Goal: Find contact information: Find contact information

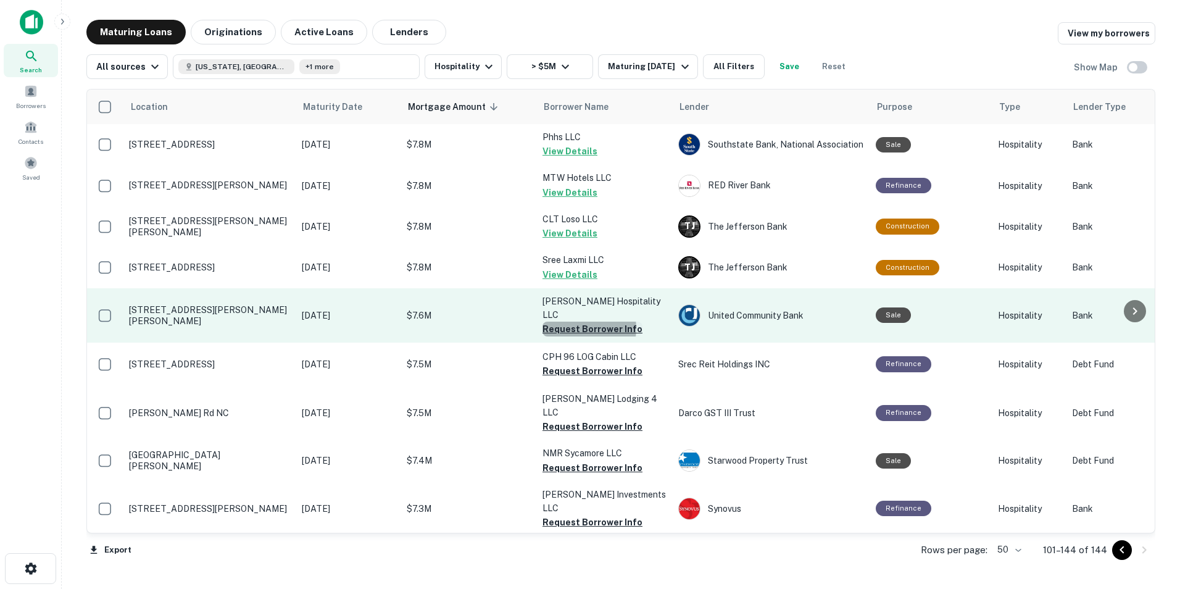
click at [577, 321] on button "Request Borrower Info" at bounding box center [592, 328] width 100 height 15
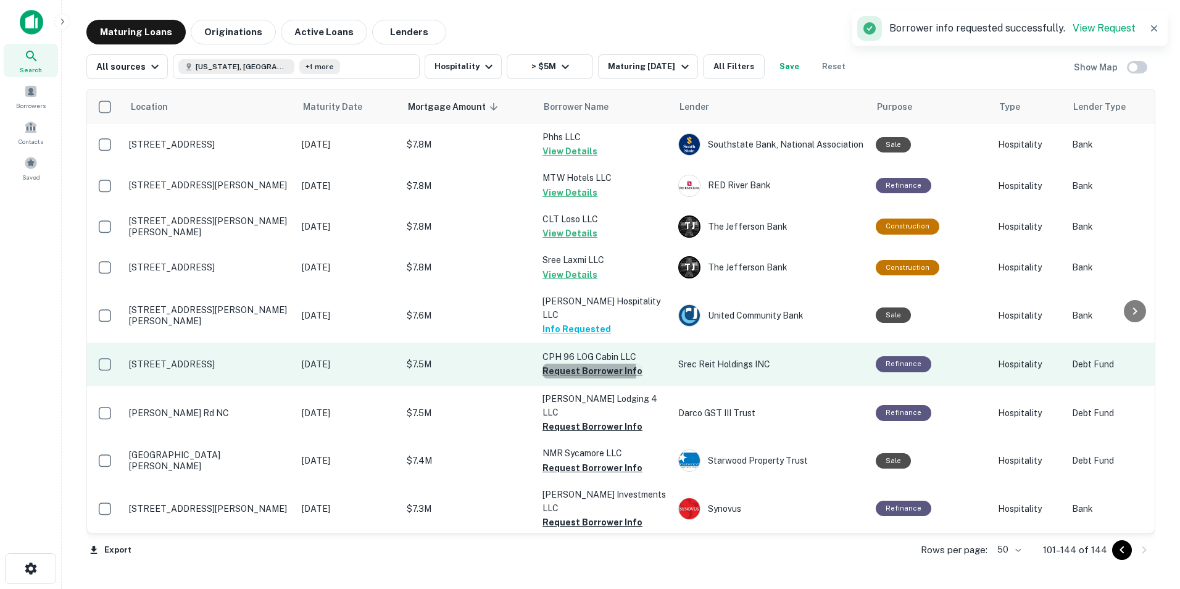
click at [577, 363] on button "Request Borrower Info" at bounding box center [592, 370] width 100 height 15
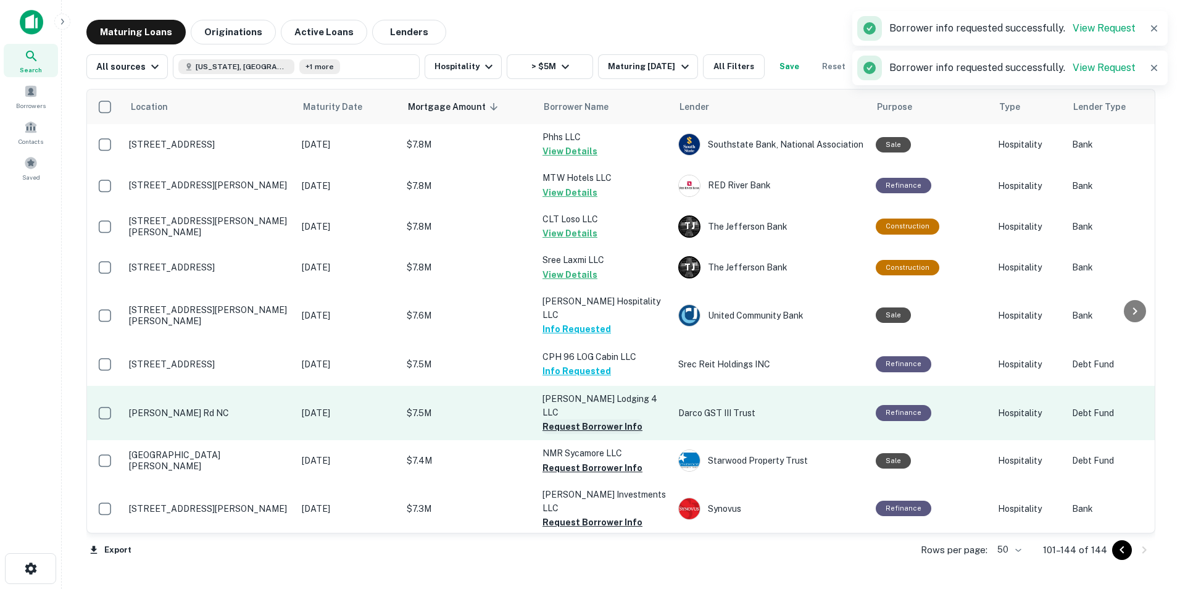
click at [573, 419] on button "Request Borrower Info" at bounding box center [592, 426] width 100 height 15
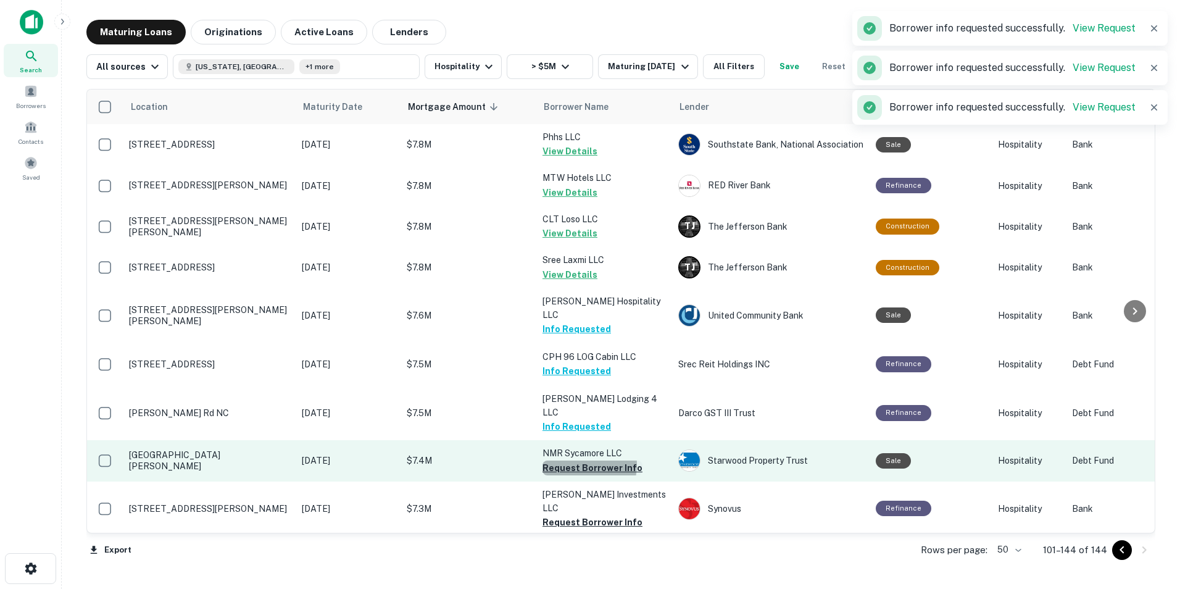
click at [573, 460] on button "Request Borrower Info" at bounding box center [592, 467] width 100 height 15
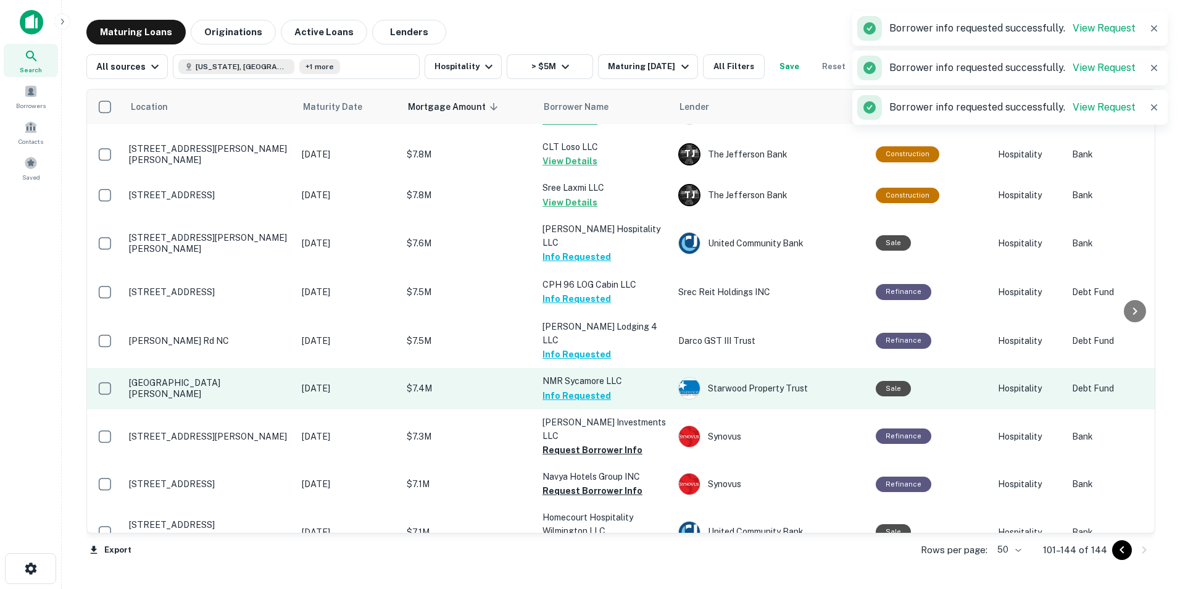
scroll to position [79, 0]
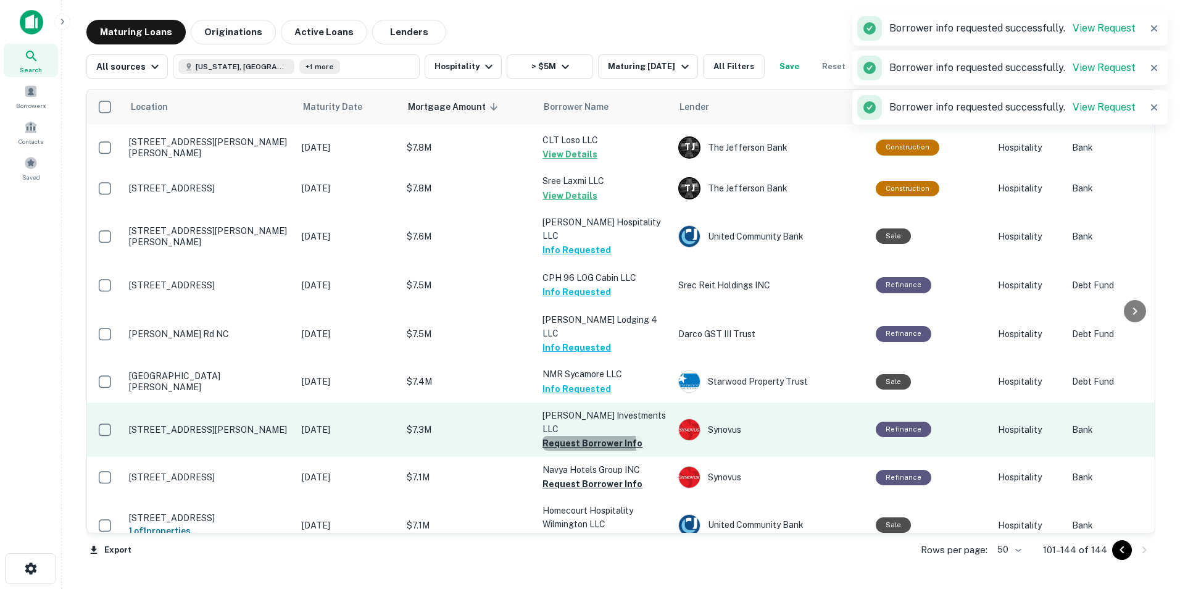
click at [569, 436] on button "Request Borrower Info" at bounding box center [592, 443] width 100 height 15
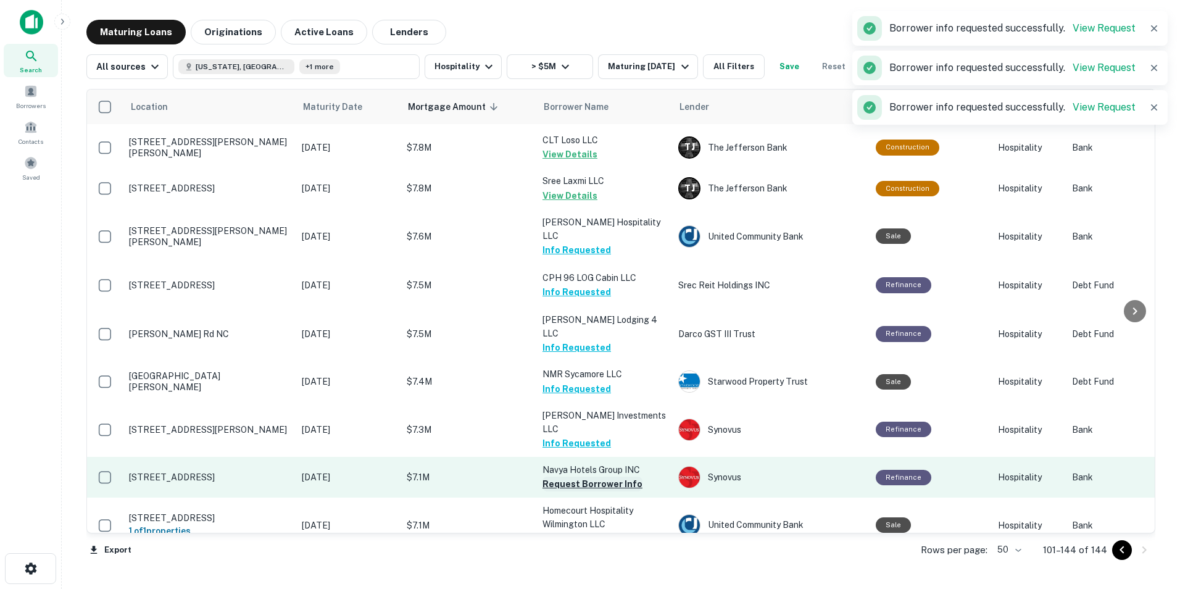
click at [568, 476] on button "Request Borrower Info" at bounding box center [592, 483] width 100 height 15
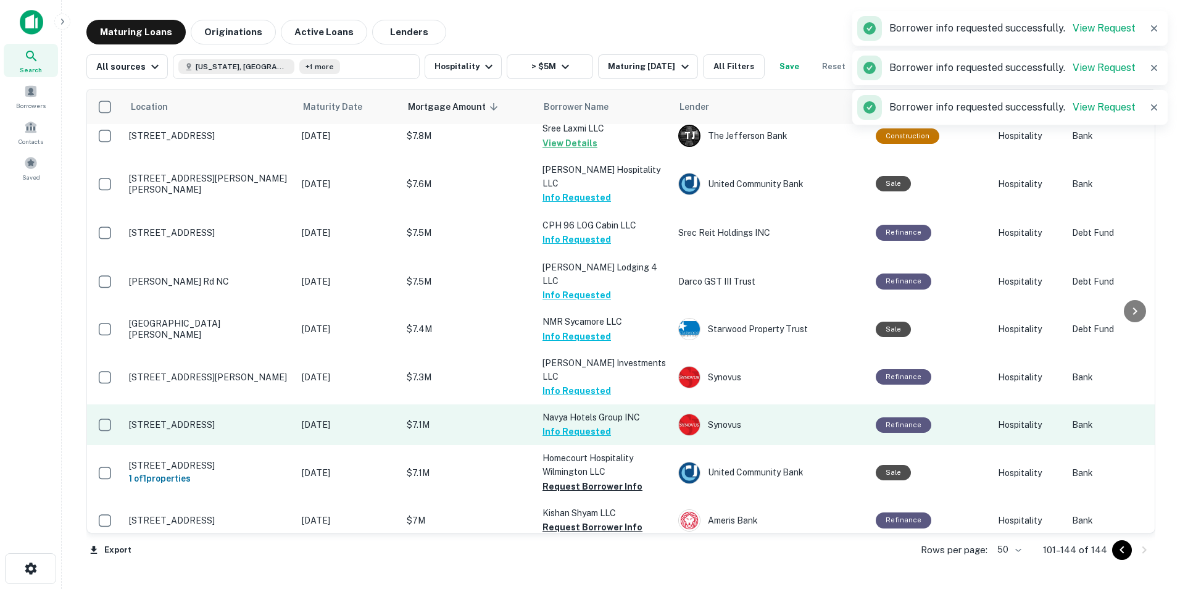
scroll to position [133, 0]
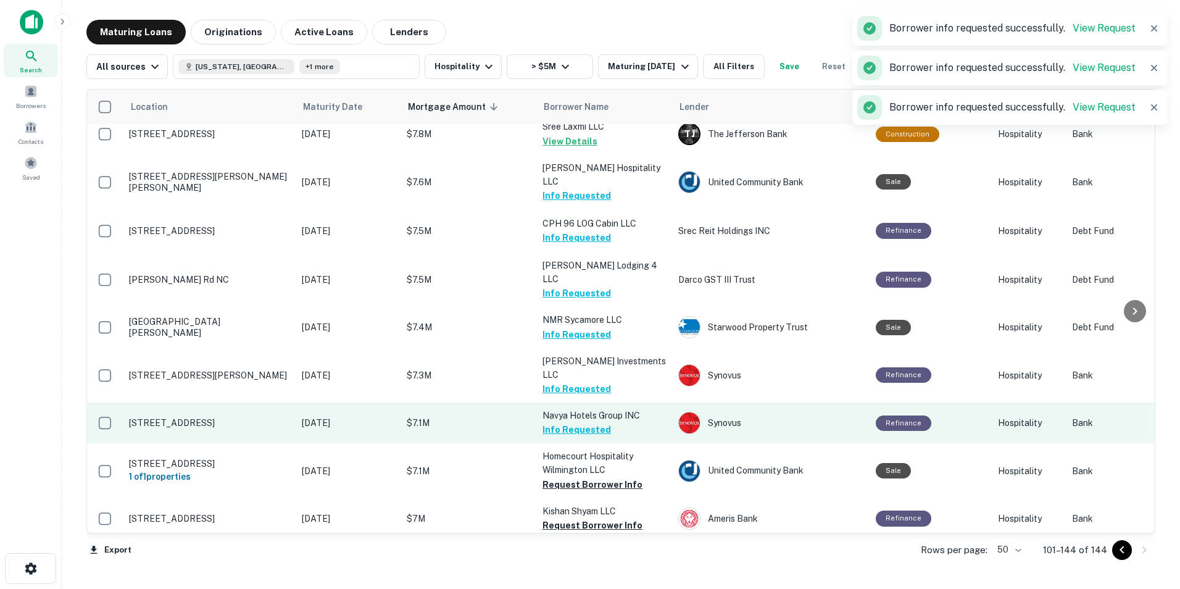
click at [568, 477] on button "Request Borrower Info" at bounding box center [592, 484] width 100 height 15
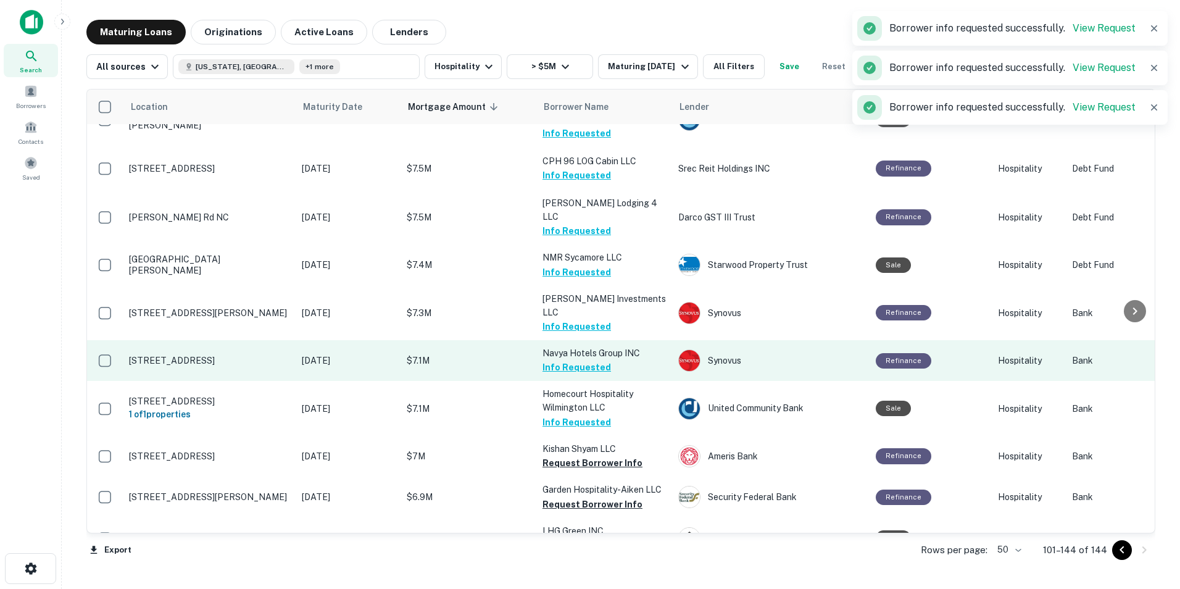
scroll to position [208, 0]
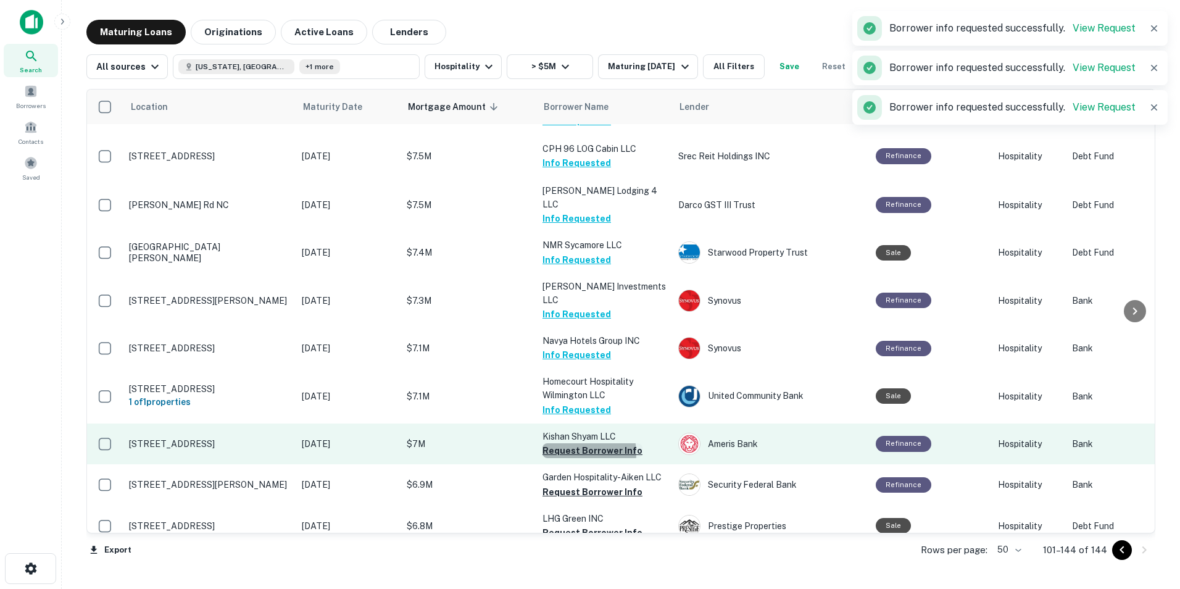
click at [570, 443] on button "Request Borrower Info" at bounding box center [592, 450] width 100 height 15
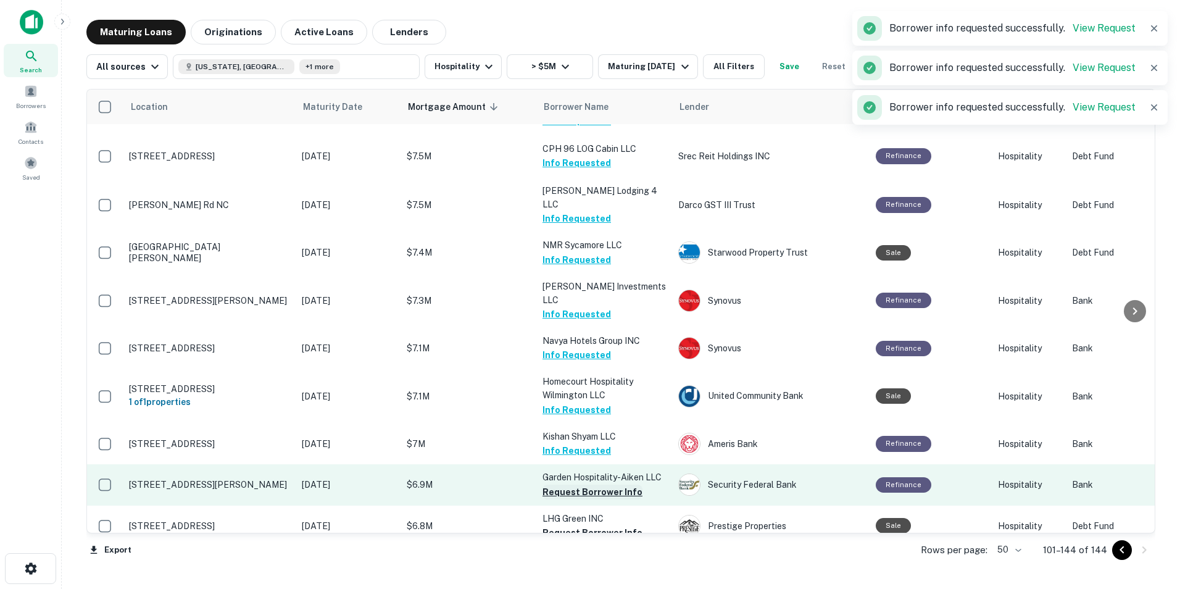
click at [571, 484] on button "Request Borrower Info" at bounding box center [592, 491] width 100 height 15
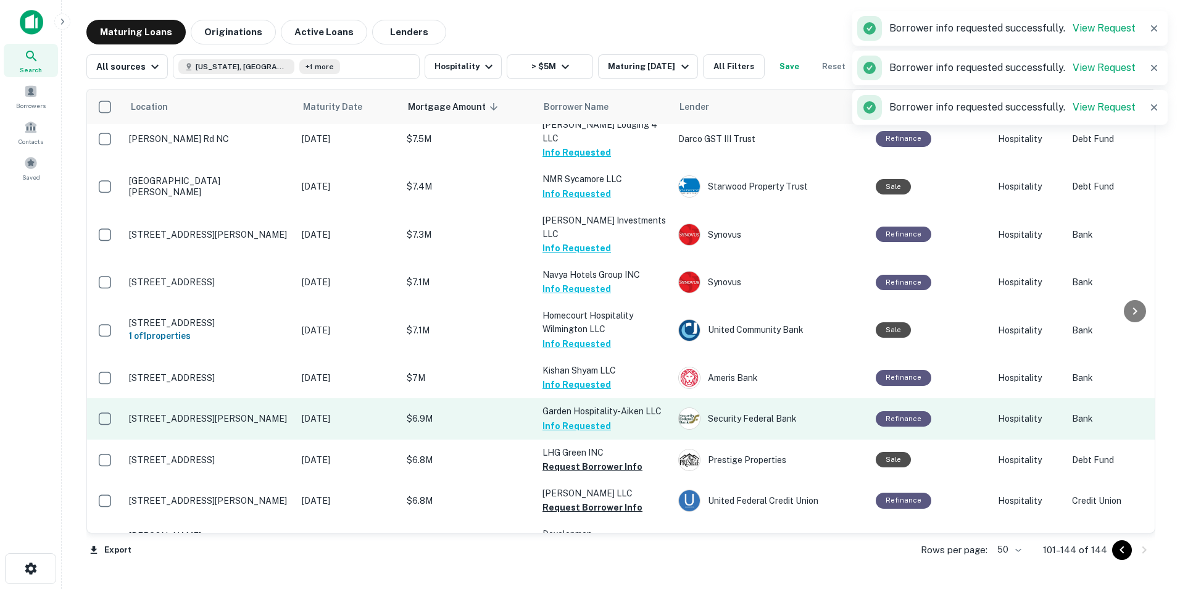
scroll to position [283, 0]
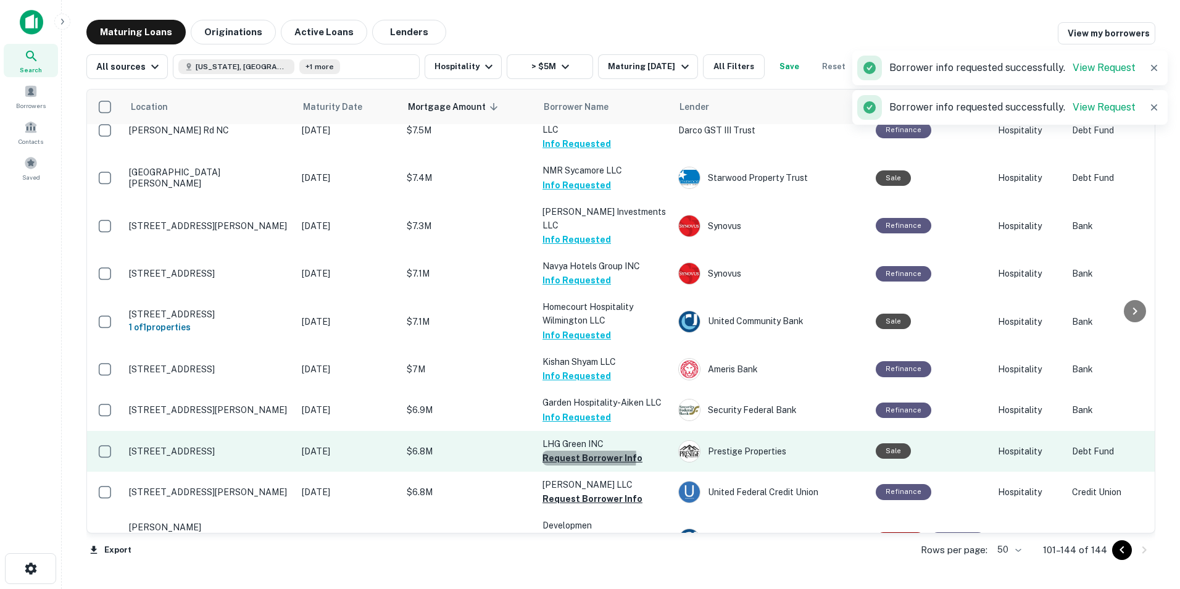
click at [566, 450] on button "Request Borrower Info" at bounding box center [592, 457] width 100 height 15
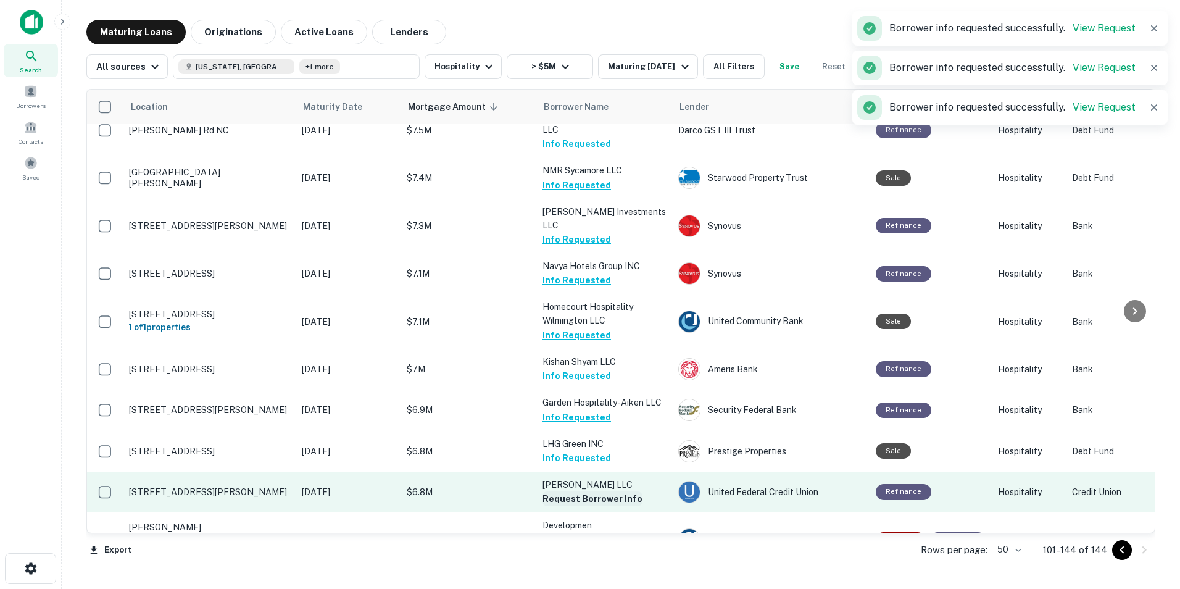
click at [562, 491] on button "Request Borrower Info" at bounding box center [592, 498] width 100 height 15
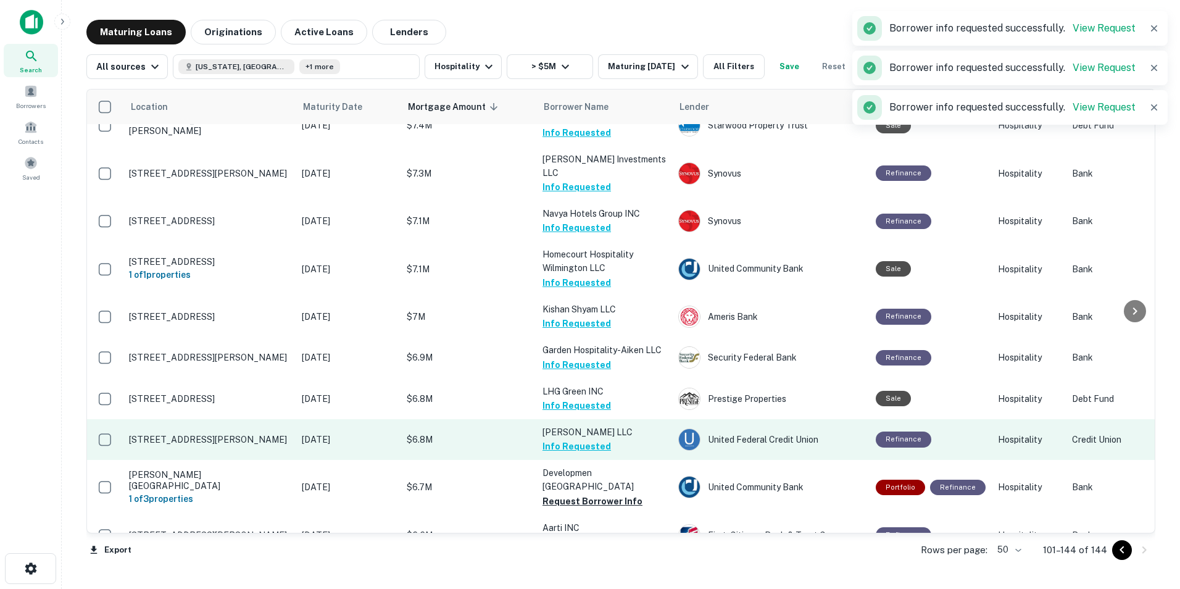
scroll to position [336, 0]
click at [562, 493] on button "Request Borrower Info" at bounding box center [592, 500] width 100 height 15
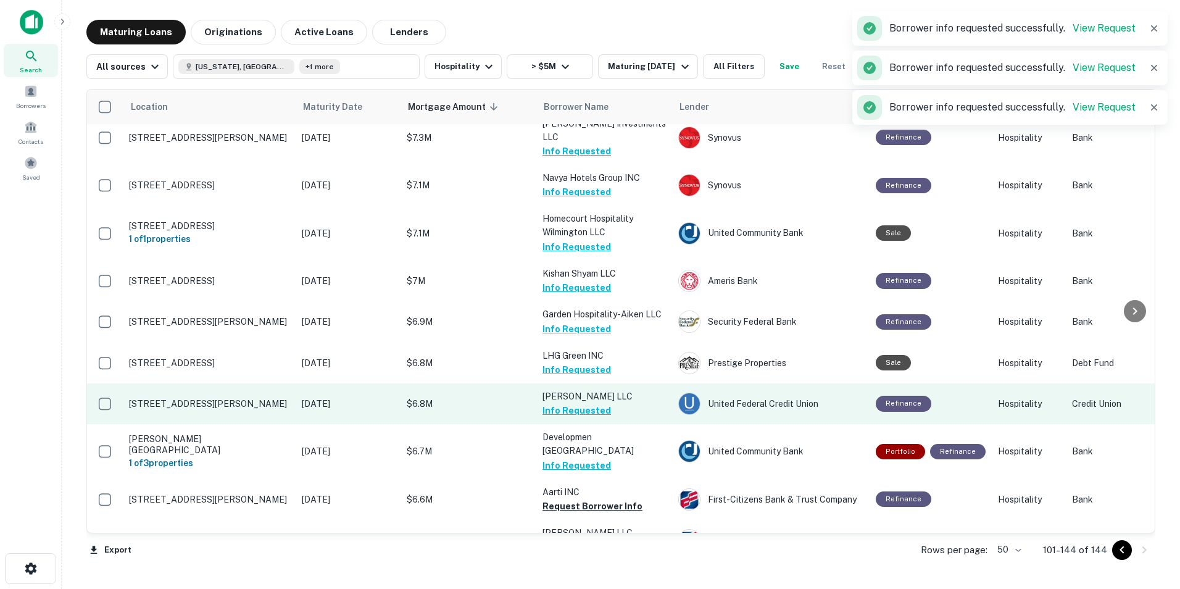
scroll to position [372, 0]
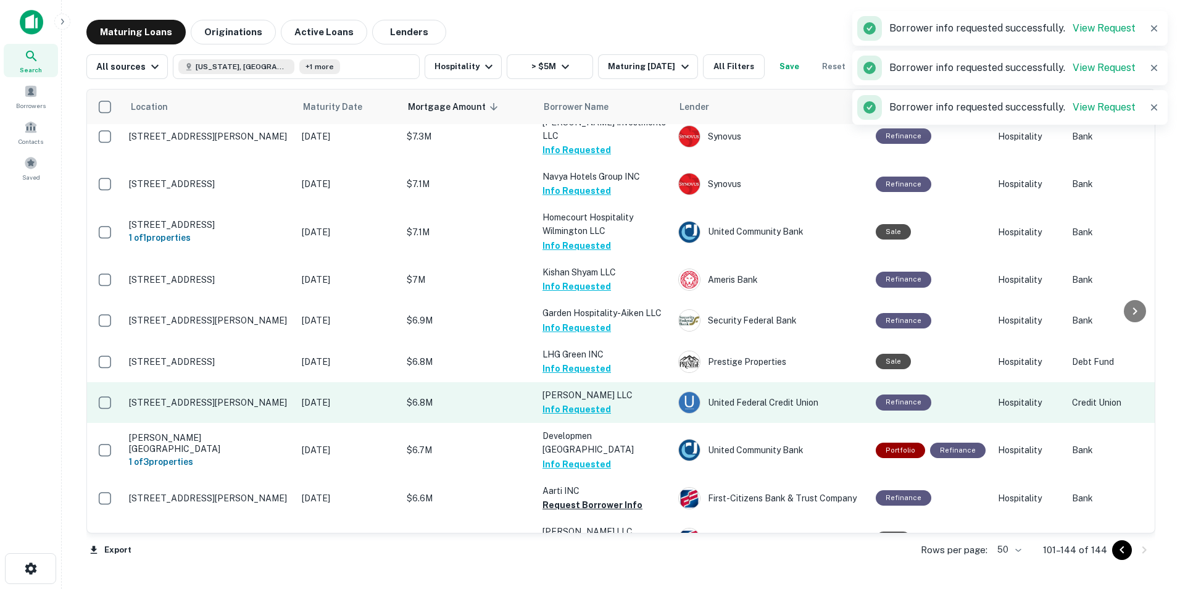
click at [562, 497] on button "Request Borrower Info" at bounding box center [592, 504] width 100 height 15
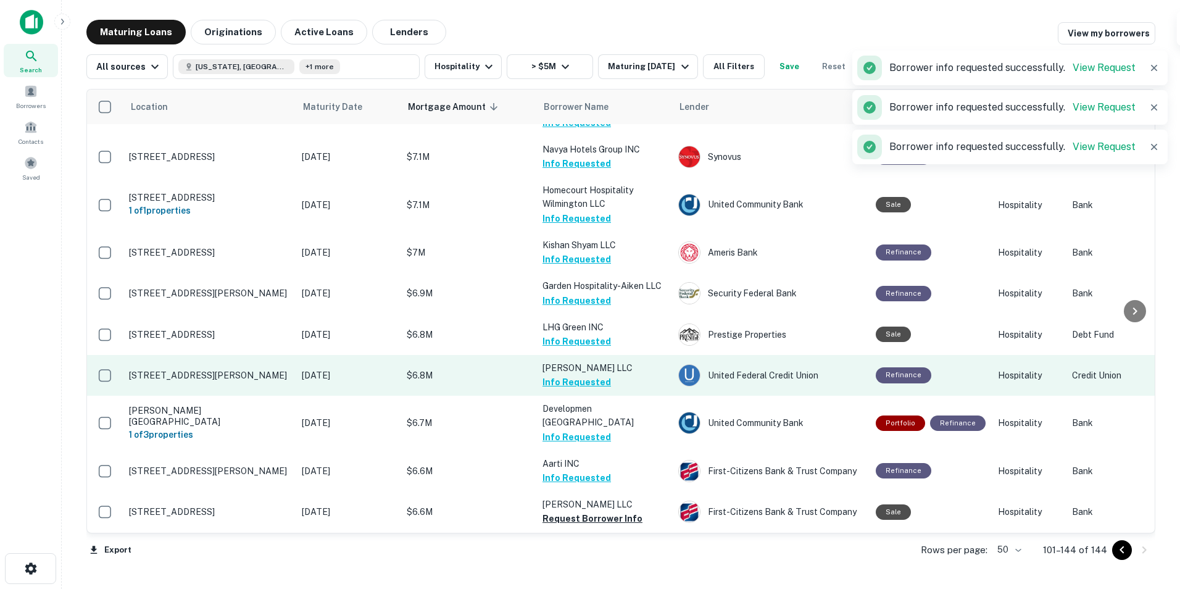
scroll to position [410, 0]
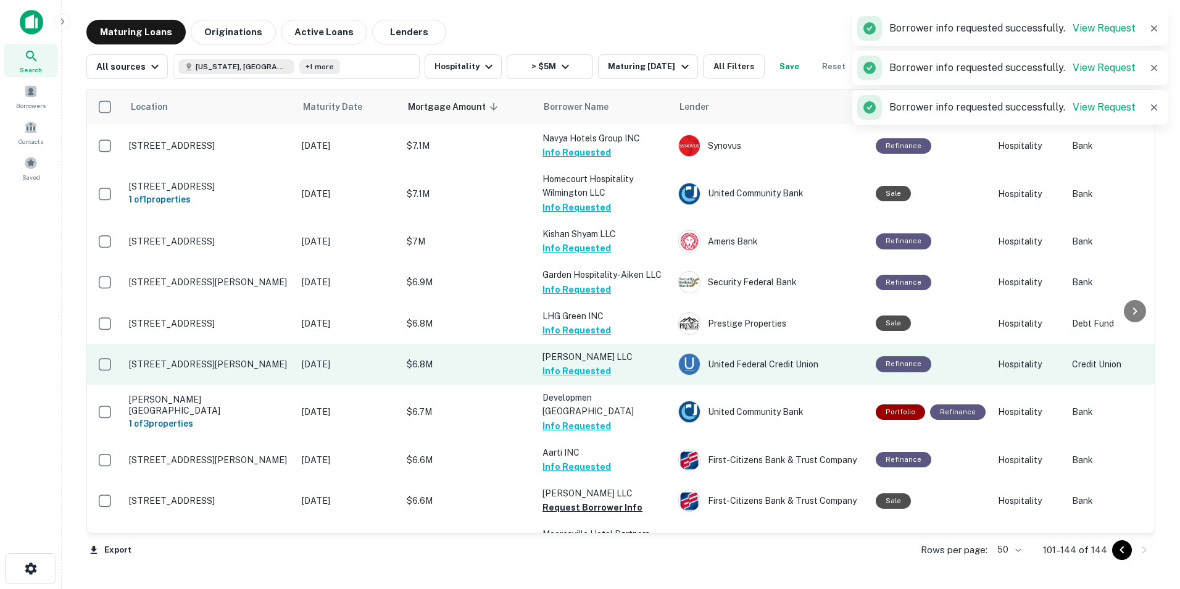
click at [562, 500] on button "Request Borrower Info" at bounding box center [592, 507] width 100 height 15
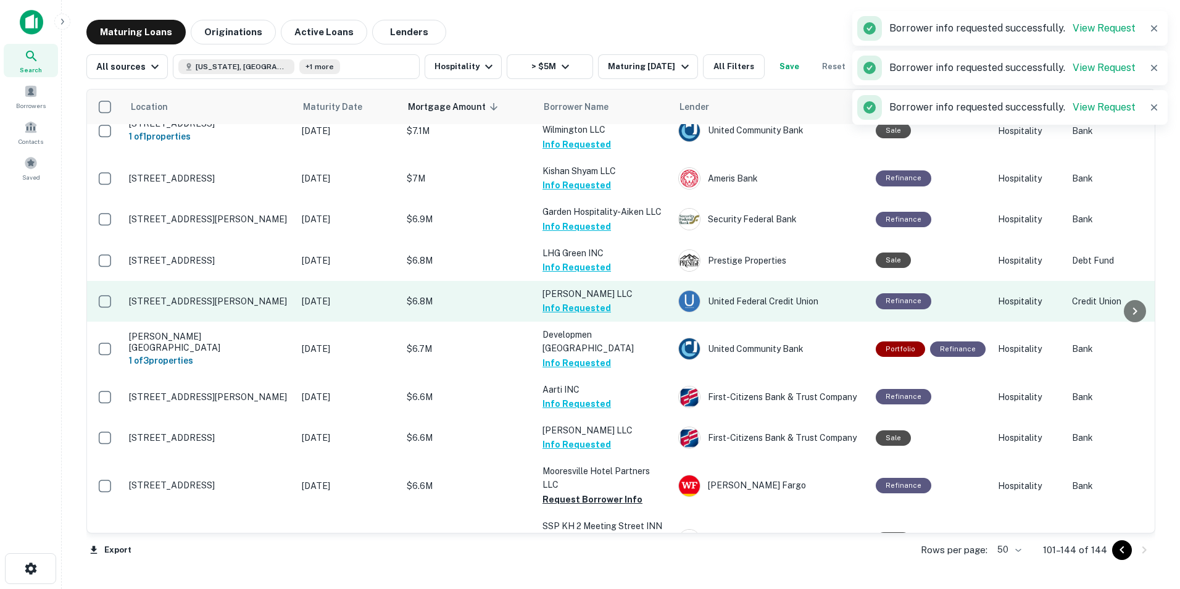
scroll to position [473, 0]
click at [562, 492] on button "Request Borrower Info" at bounding box center [592, 499] width 100 height 15
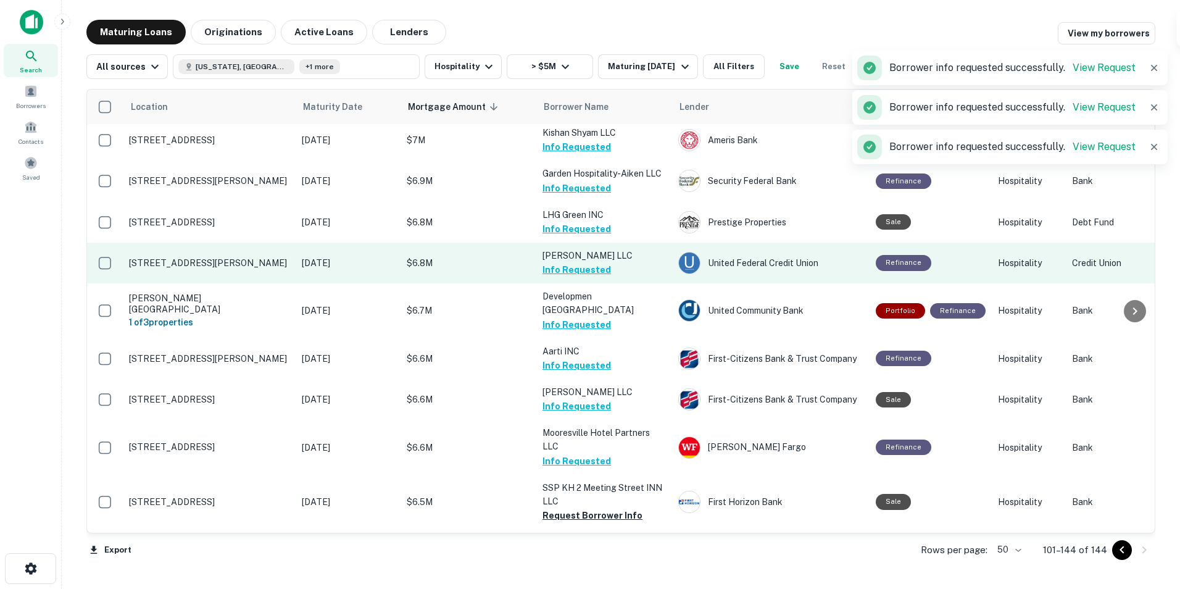
scroll to position [547, 0]
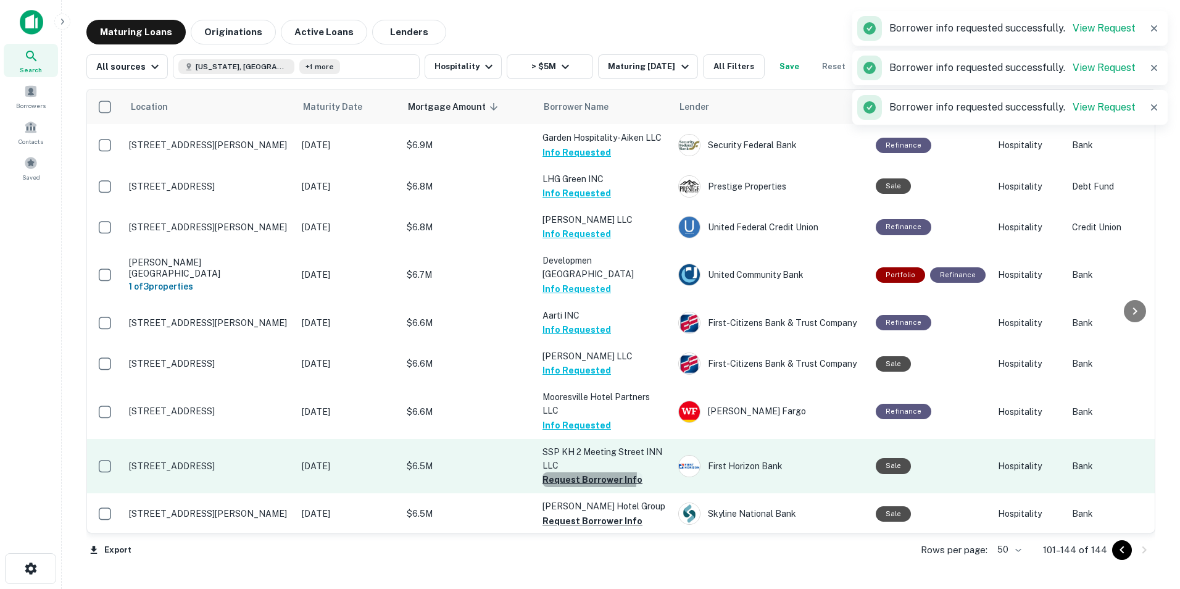
click at [567, 472] on button "Request Borrower Info" at bounding box center [592, 479] width 100 height 15
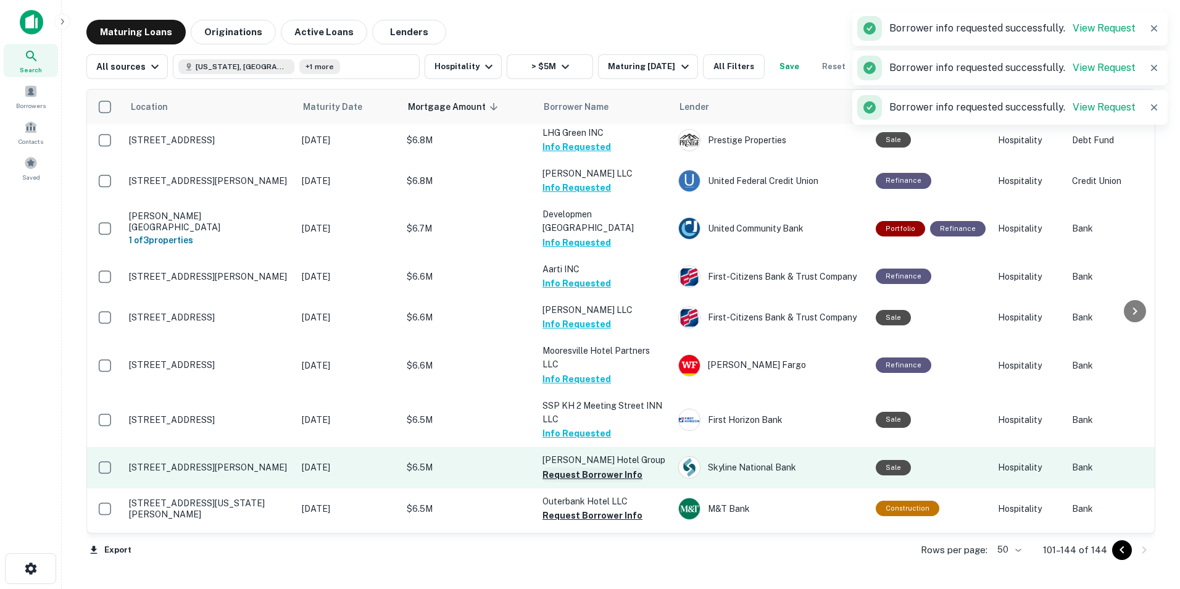
click at [567, 467] on button "Request Borrower Info" at bounding box center [592, 474] width 100 height 15
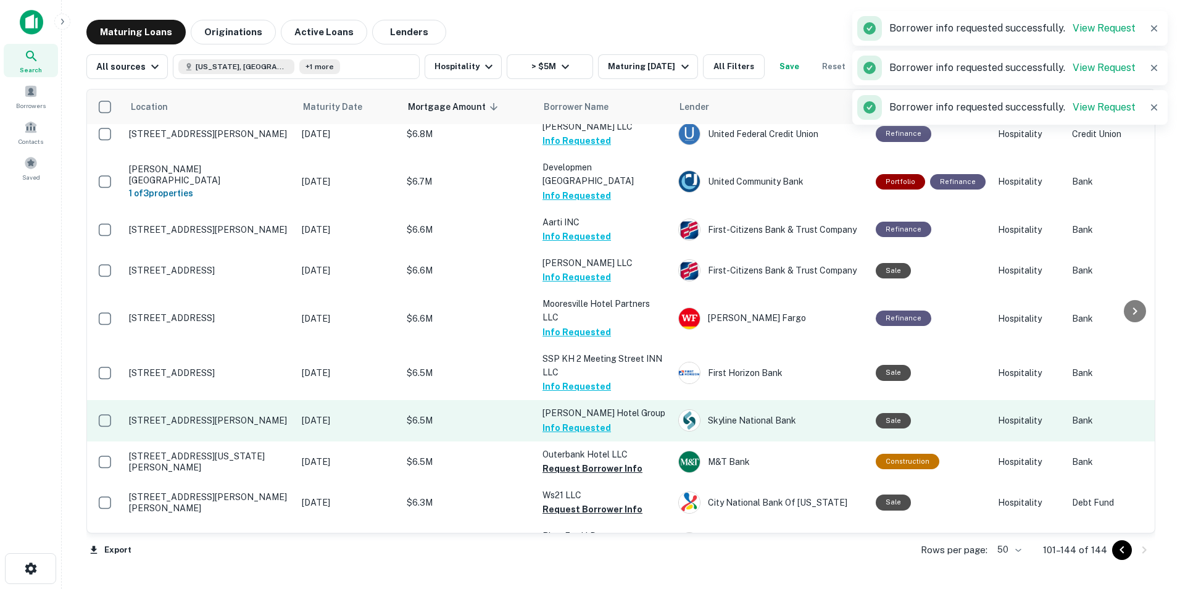
scroll to position [640, 0]
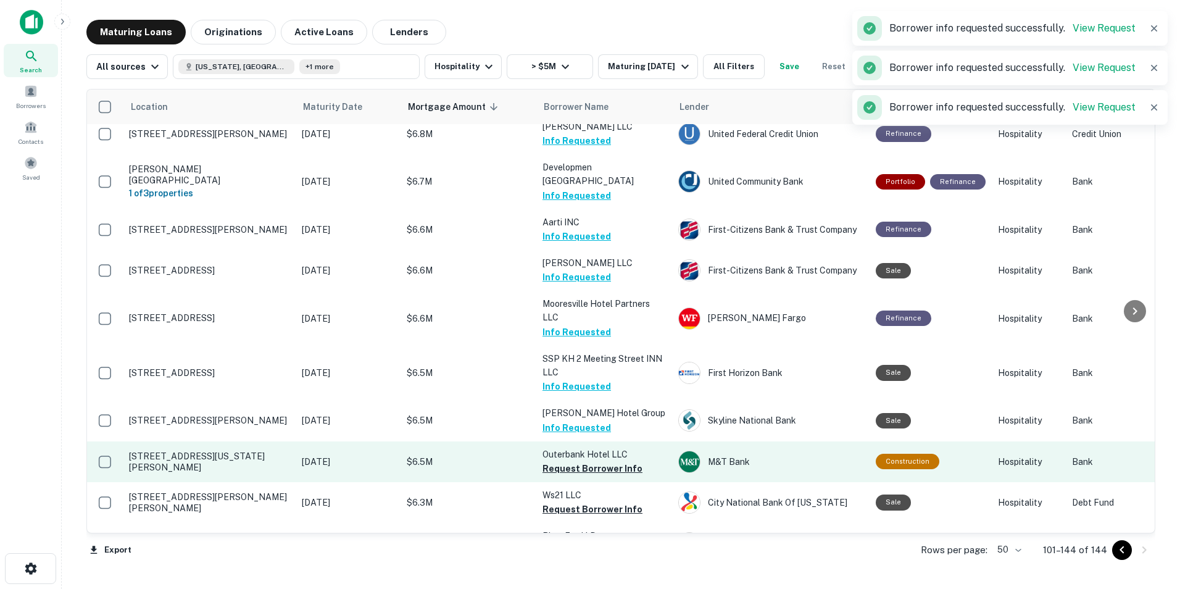
click at [567, 441] on td "Outerbank Hotel LLC Request Borrower Info" at bounding box center [604, 461] width 136 height 41
click at [564, 461] on button "Request Borrower Info" at bounding box center [592, 468] width 100 height 15
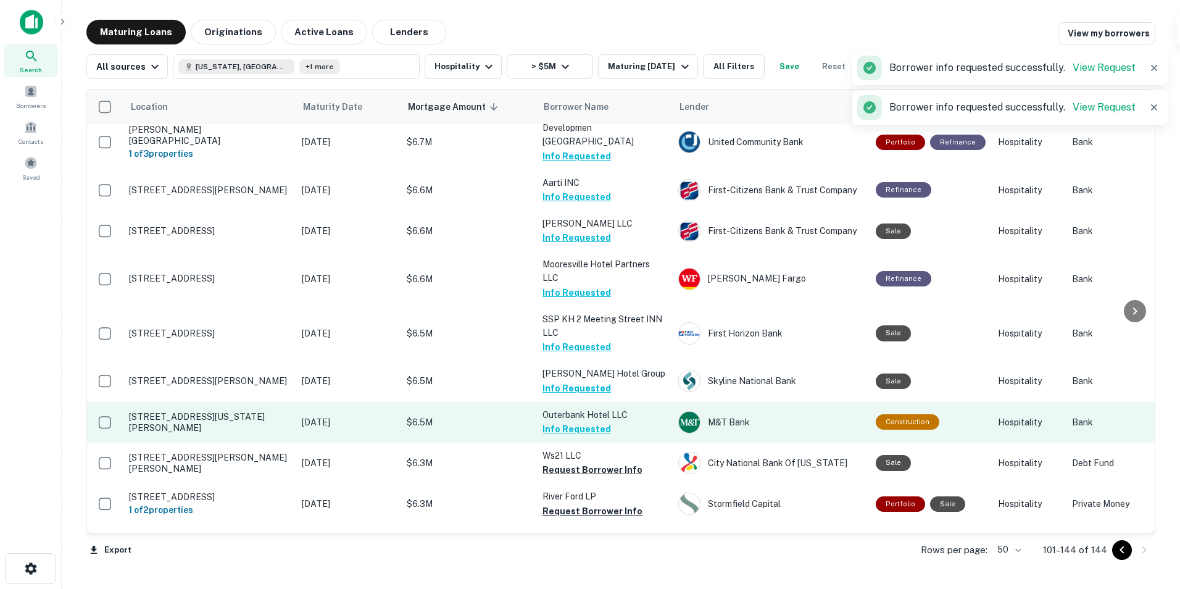
scroll to position [680, 0]
click at [564, 461] on button "Request Borrower Info" at bounding box center [592, 468] width 100 height 15
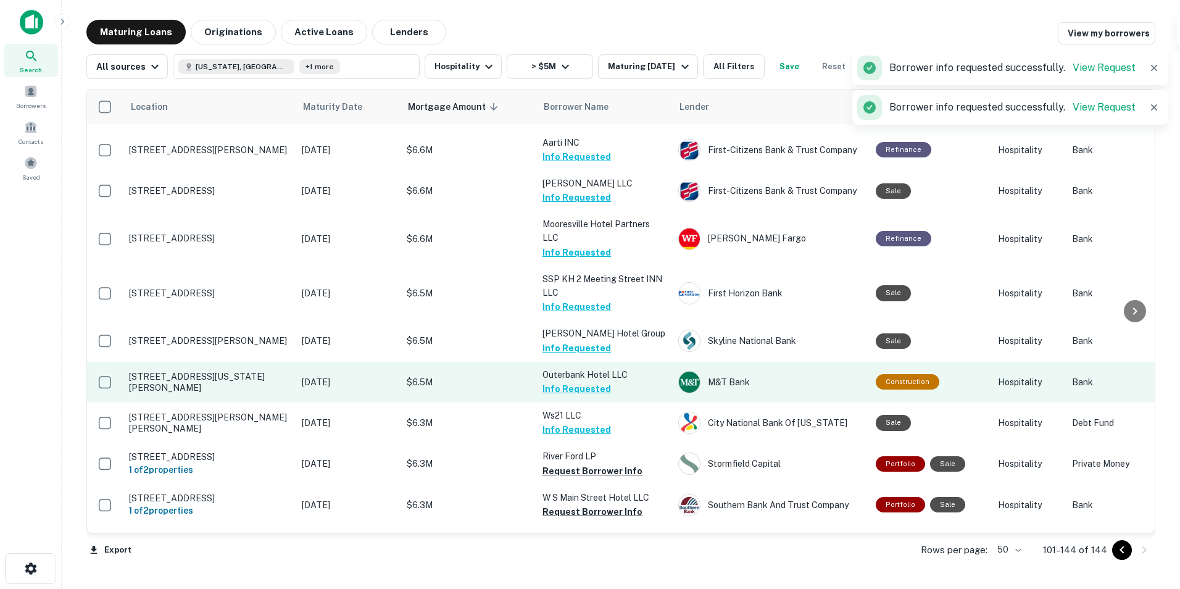
scroll to position [721, 0]
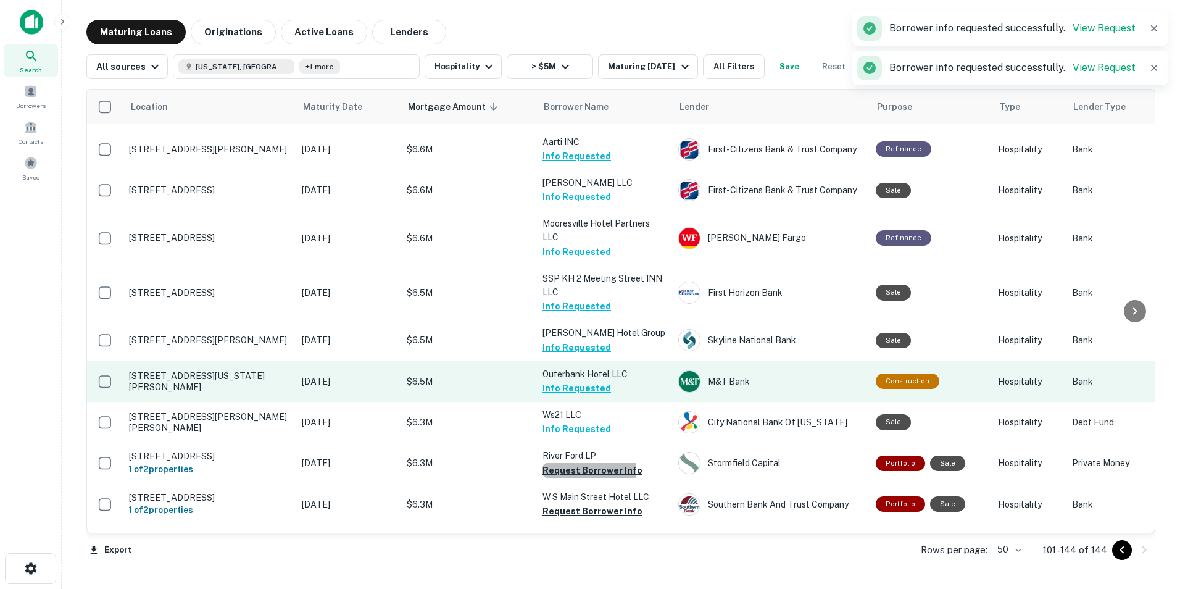
click at [564, 463] on button "Request Borrower Info" at bounding box center [592, 470] width 100 height 15
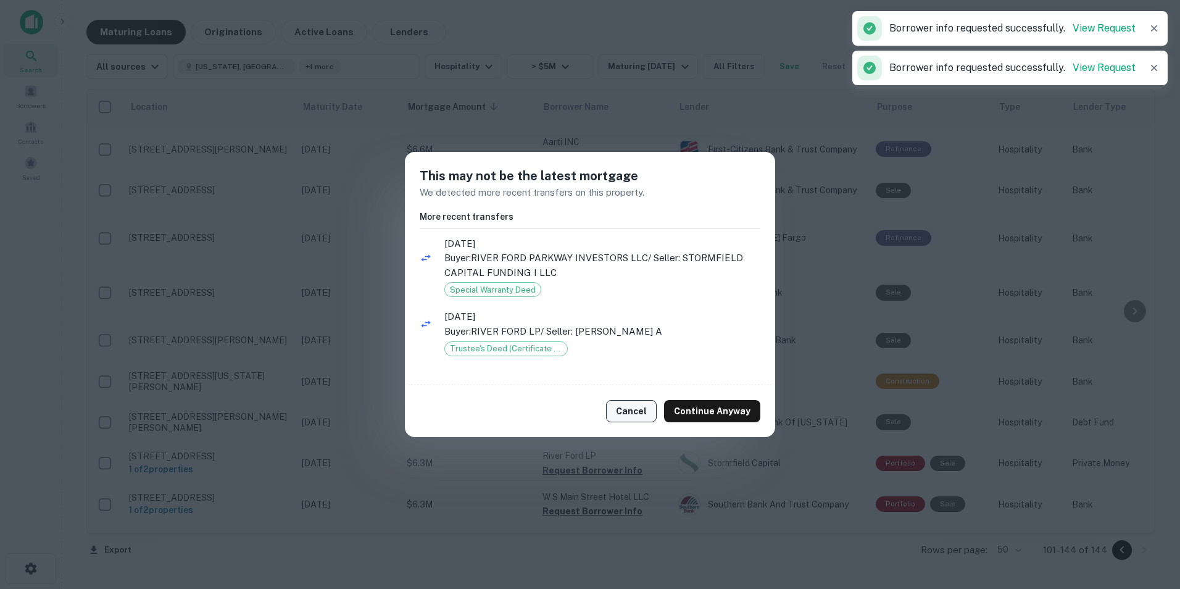
click at [637, 402] on button "Cancel" at bounding box center [631, 411] width 51 height 22
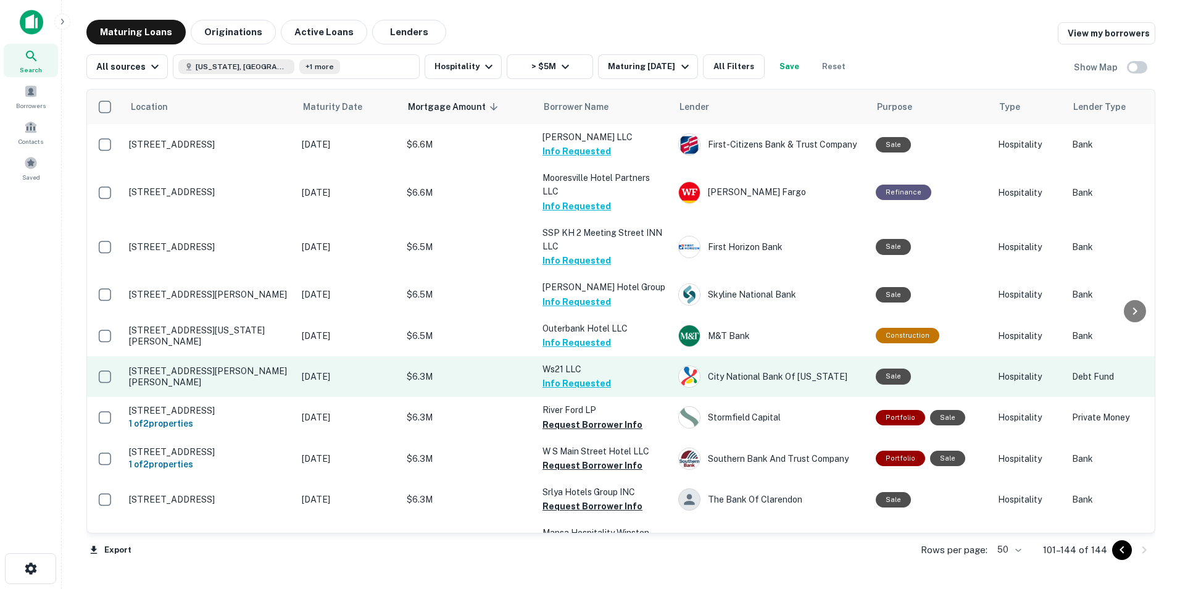
scroll to position [776, 0]
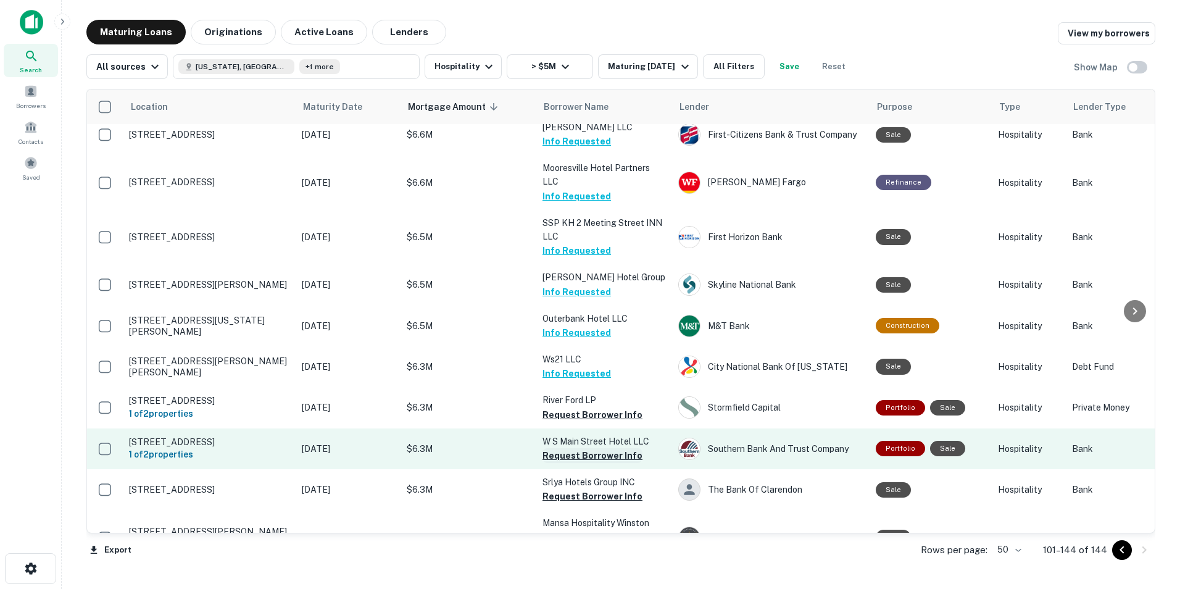
click at [592, 448] on button "Request Borrower Info" at bounding box center [592, 455] width 100 height 15
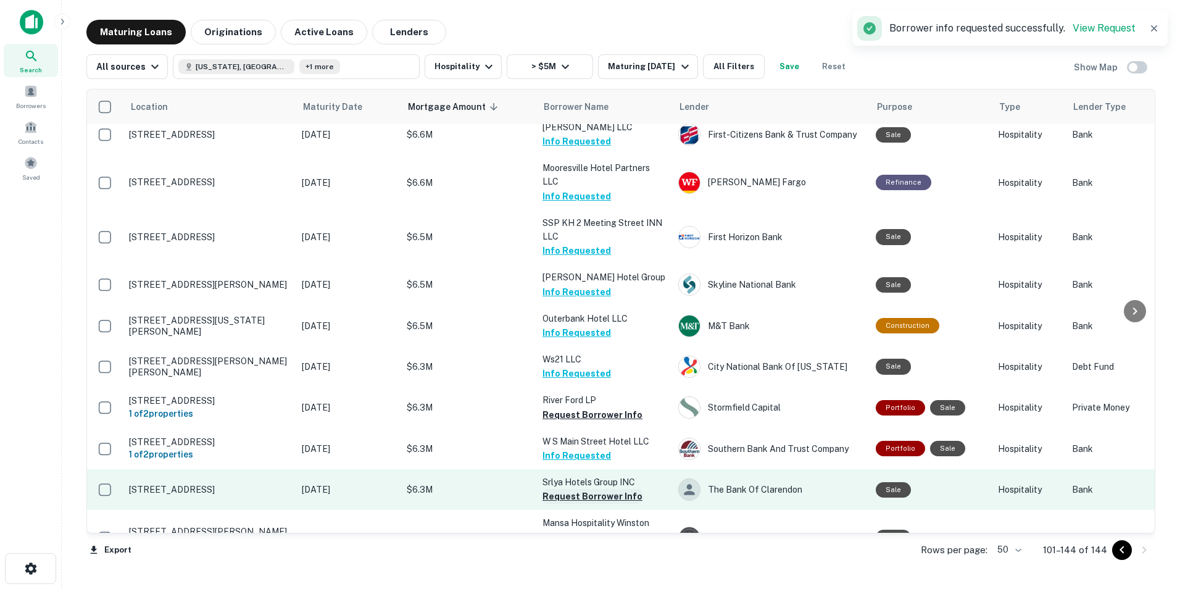
click at [584, 489] on button "Request Borrower Info" at bounding box center [592, 496] width 100 height 15
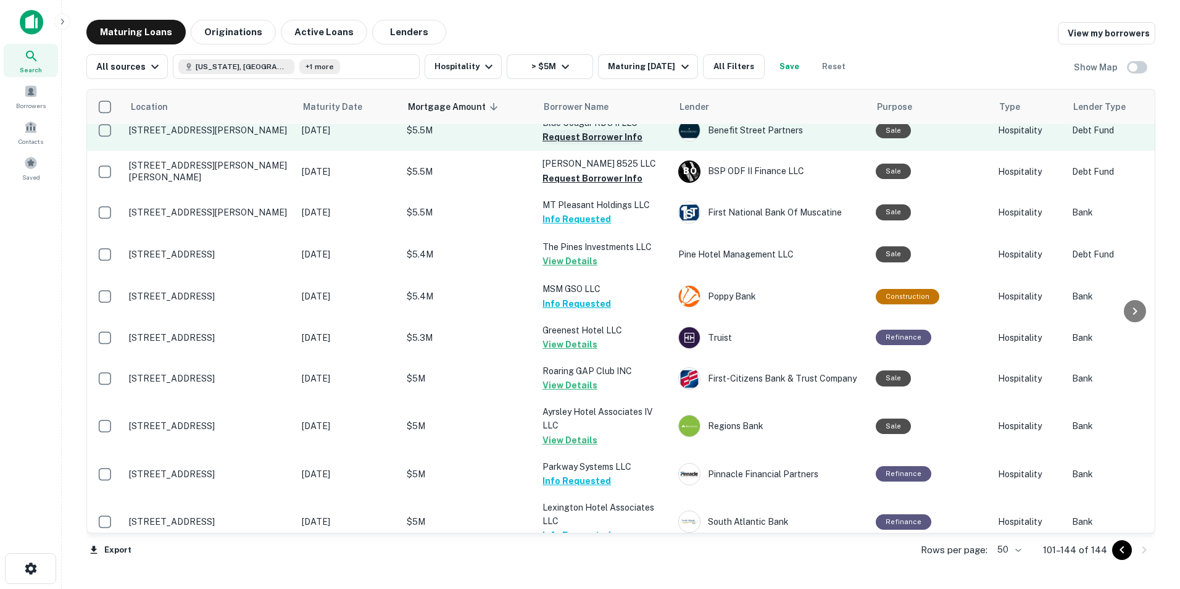
scroll to position [1512, 0]
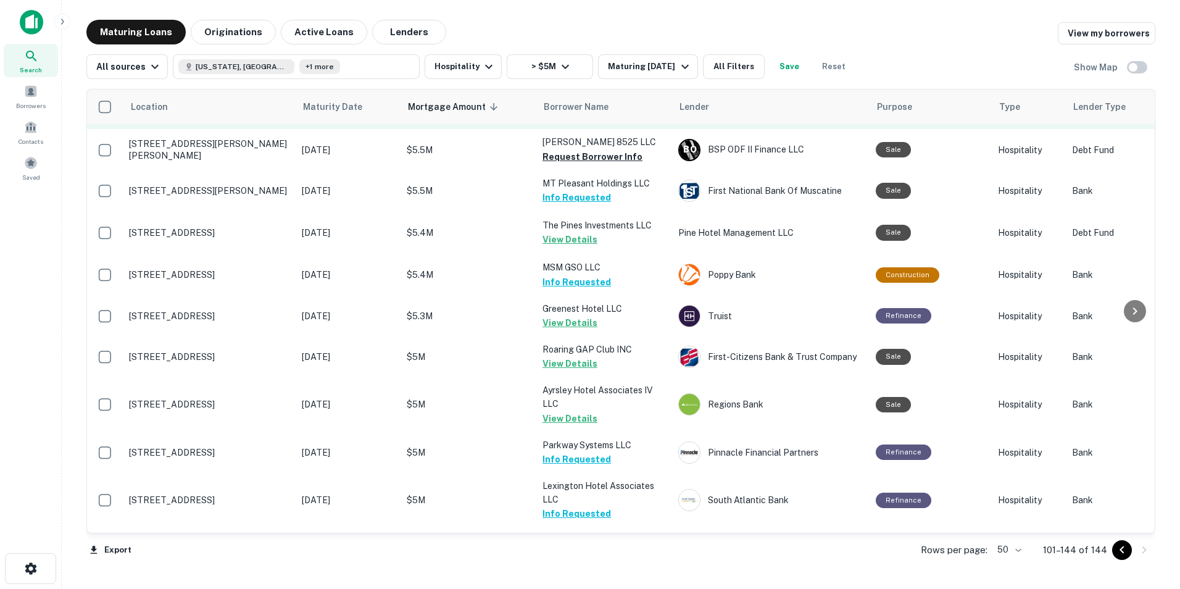
click at [571, 533] on p "QC Hospitality LLC" at bounding box center [603, 540] width 123 height 14
